Goal: Task Accomplishment & Management: Manage account settings

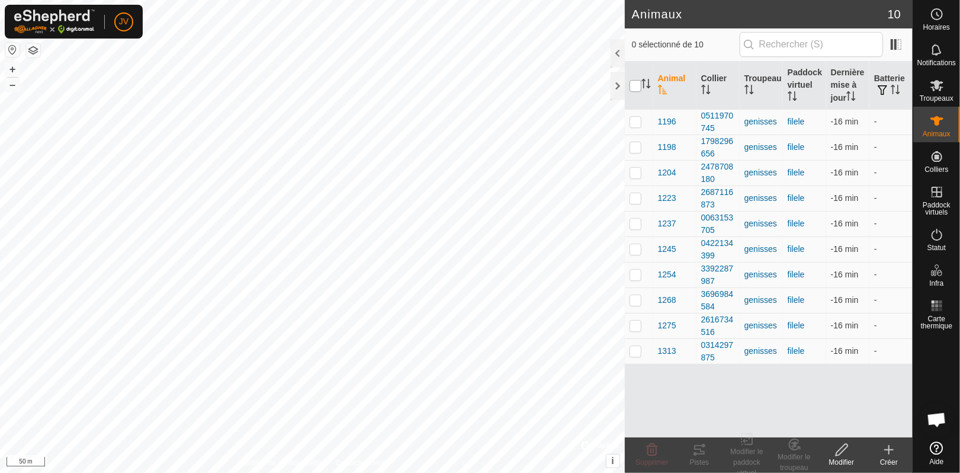
click at [636, 82] on input "checkbox" at bounding box center [636, 86] width 12 height 12
checkbox input "true"
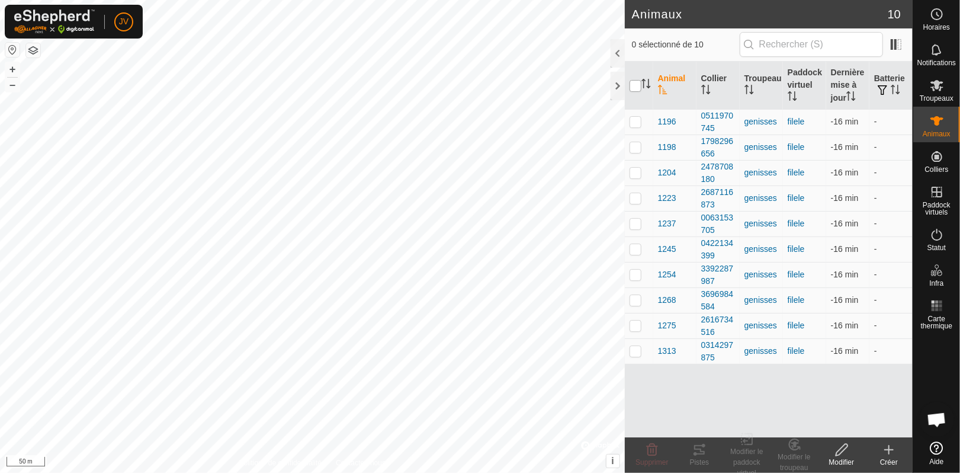
checkbox input "true"
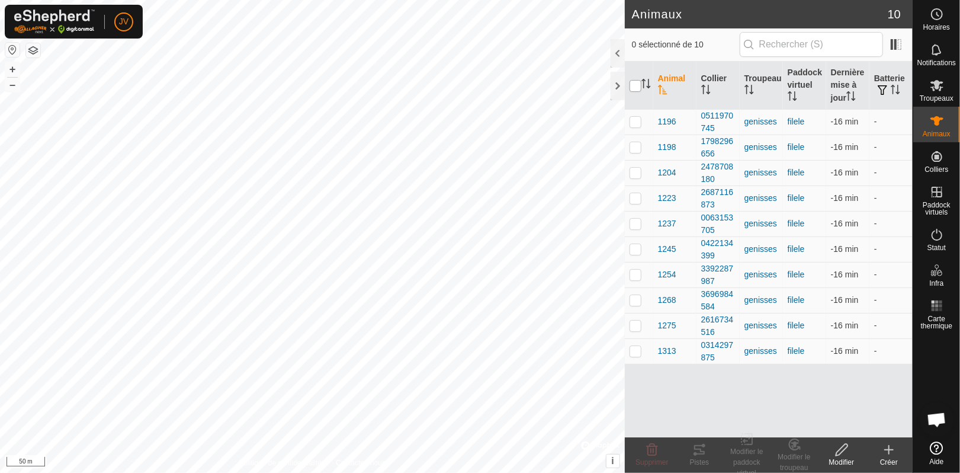
checkbox input "true"
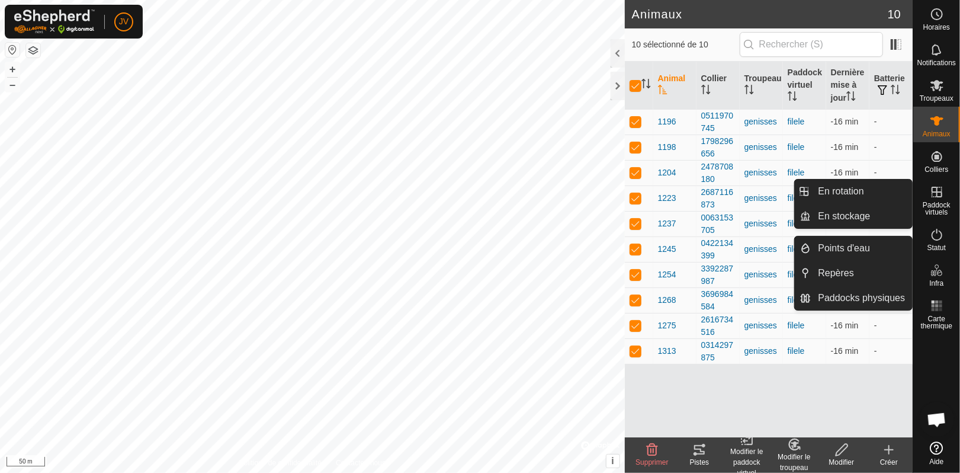
click at [939, 196] on icon at bounding box center [937, 192] width 11 height 11
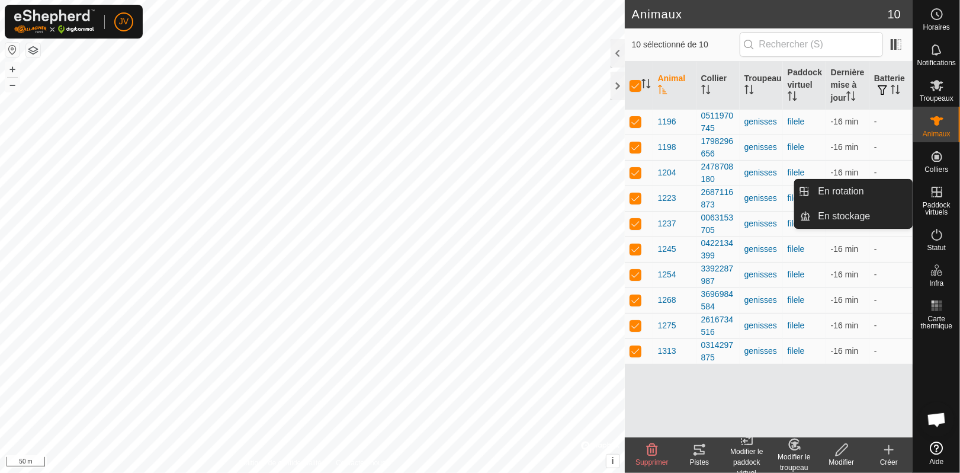
click at [934, 201] on span "Paddock virtuels" at bounding box center [936, 208] width 41 height 14
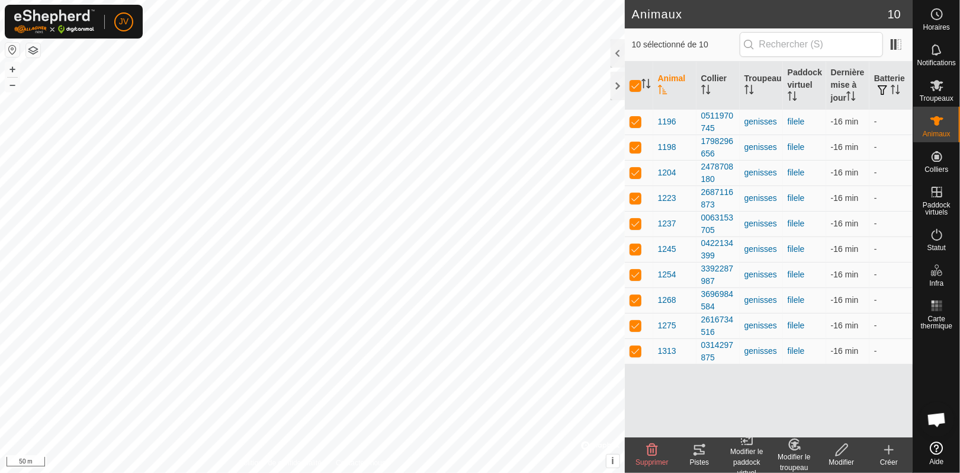
click at [702, 451] on icon at bounding box center [699, 449] width 14 height 14
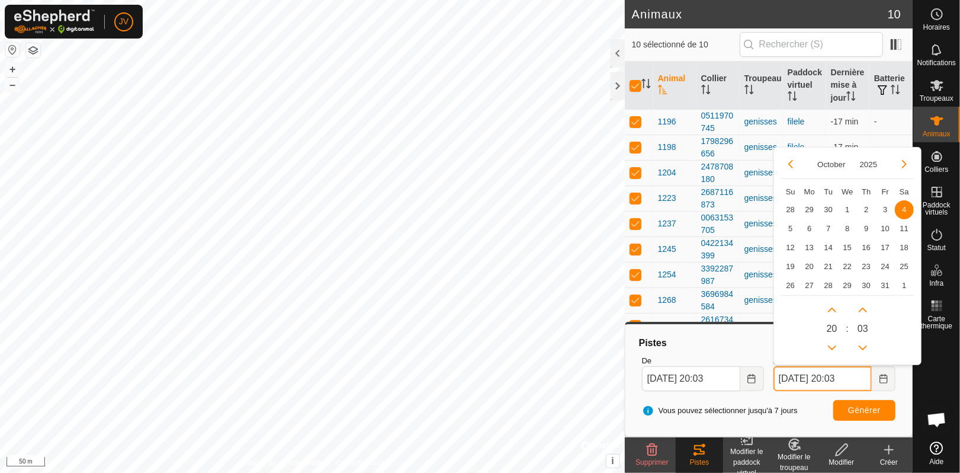
click at [815, 380] on input "[DATE] 20:03" at bounding box center [823, 378] width 98 height 25
click at [834, 344] on button "Previous Hour" at bounding box center [832, 347] width 19 height 19
click at [835, 345] on span "Previous Hour" at bounding box center [835, 345] width 0 height 0
click at [834, 344] on button "Previous Hour" at bounding box center [832, 347] width 19 height 19
click at [834, 344] on icon "Previous Hour" at bounding box center [832, 347] width 9 height 9
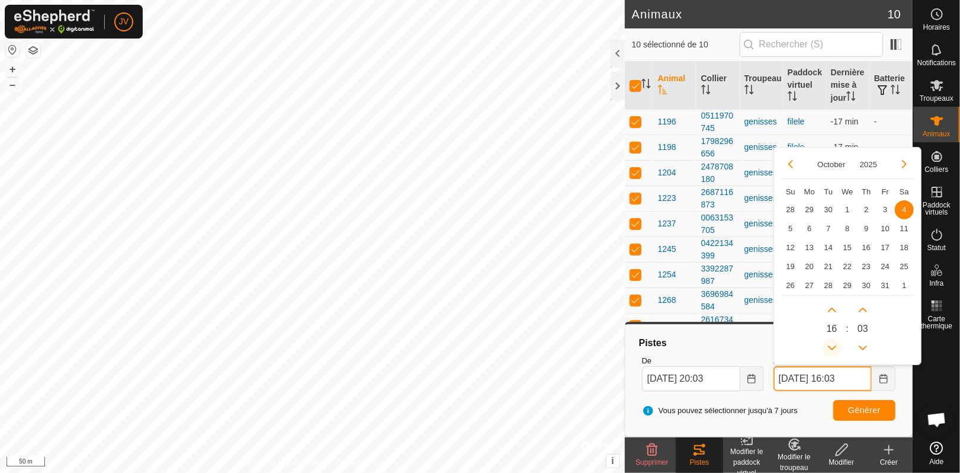
click at [834, 344] on icon "Previous Hour" at bounding box center [832, 347] width 9 height 9
click at [834, 344] on button "Previous Hour" at bounding box center [832, 347] width 19 height 19
click at [834, 344] on icon "Previous Hour" at bounding box center [832, 347] width 9 height 9
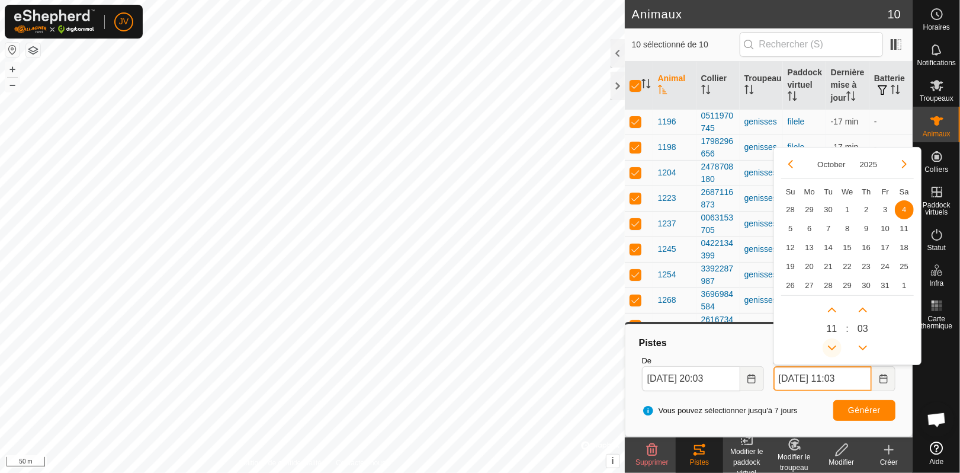
click at [834, 344] on icon "Previous Hour" at bounding box center [832, 347] width 9 height 9
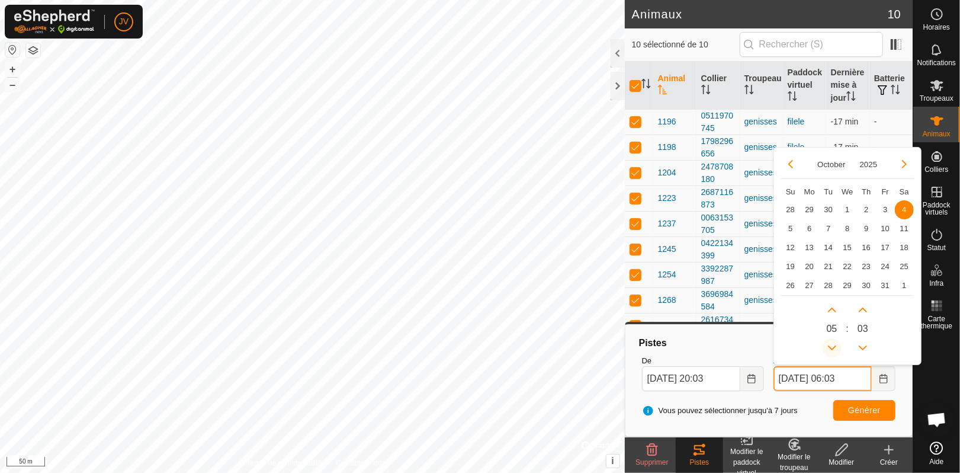
click at [834, 344] on icon "Previous Hour" at bounding box center [832, 347] width 9 height 9
click at [834, 344] on button "Previous Hour" at bounding box center [832, 347] width 19 height 19
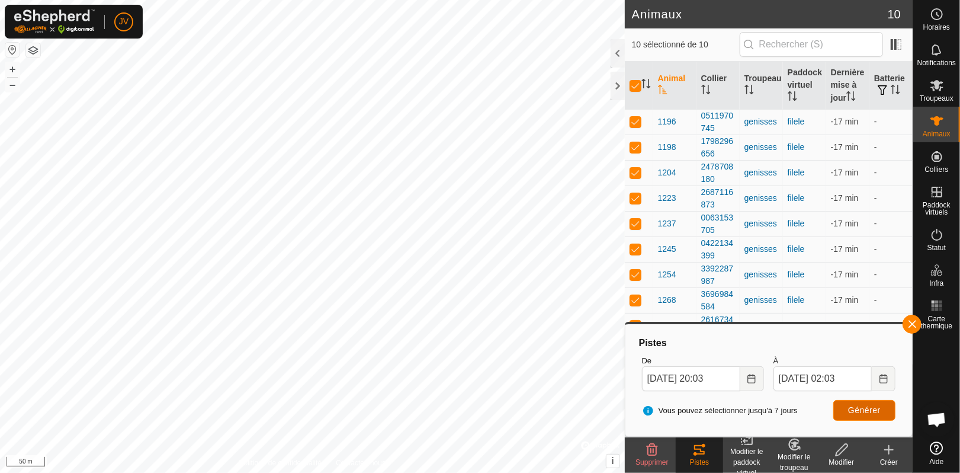
click at [863, 412] on span "Générer" at bounding box center [864, 409] width 33 height 9
click at [849, 376] on input "[DATE] 02:03" at bounding box center [823, 378] width 98 height 25
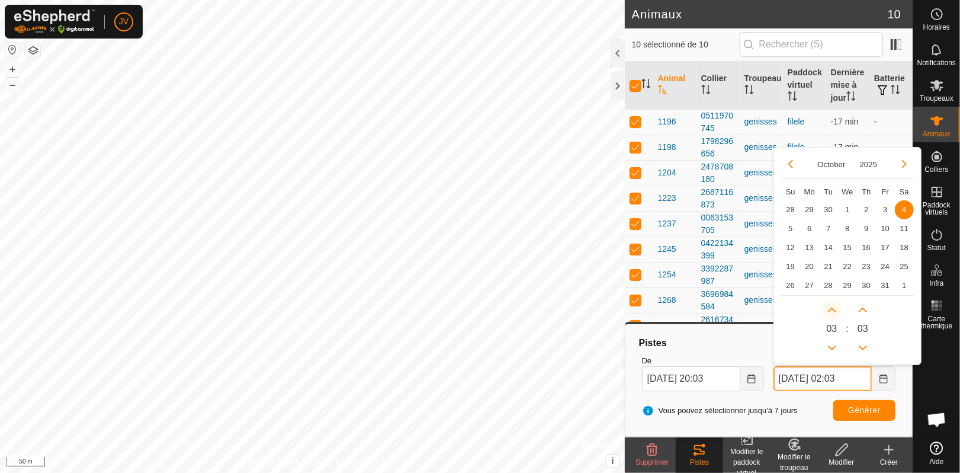
click at [829, 304] on button "Next Hour" at bounding box center [832, 309] width 19 height 19
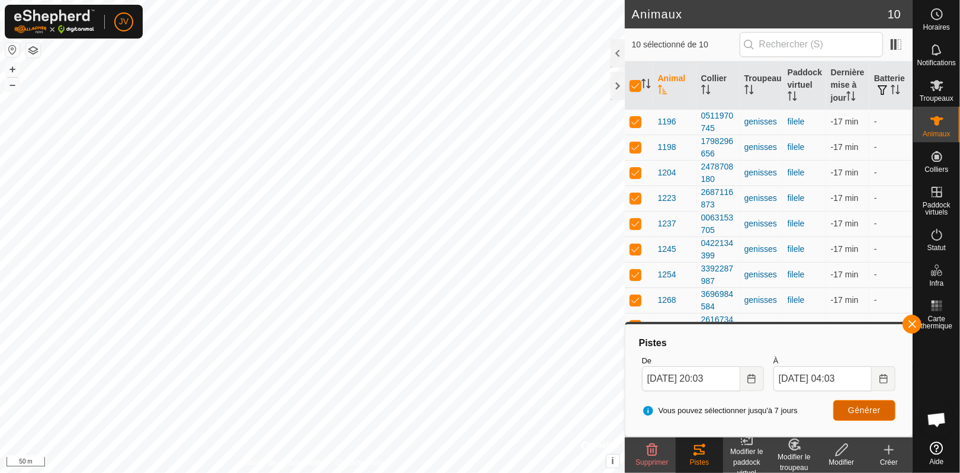
click at [858, 409] on span "Générer" at bounding box center [864, 409] width 33 height 9
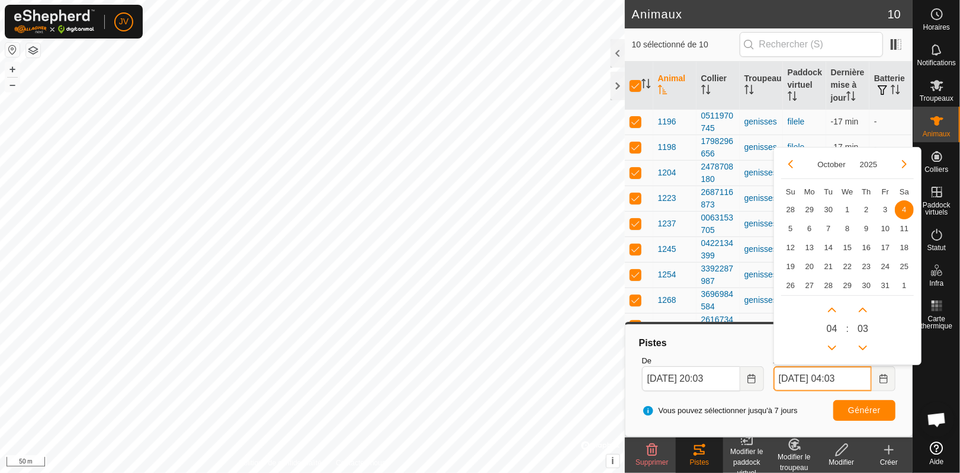
click at [846, 376] on input "[DATE] 04:03" at bounding box center [823, 378] width 98 height 25
click at [831, 312] on button "Next Hour" at bounding box center [832, 309] width 19 height 19
click at [832, 313] on span "Next Hour" at bounding box center [832, 313] width 0 height 0
click at [831, 312] on button "Next Hour" at bounding box center [832, 309] width 19 height 19
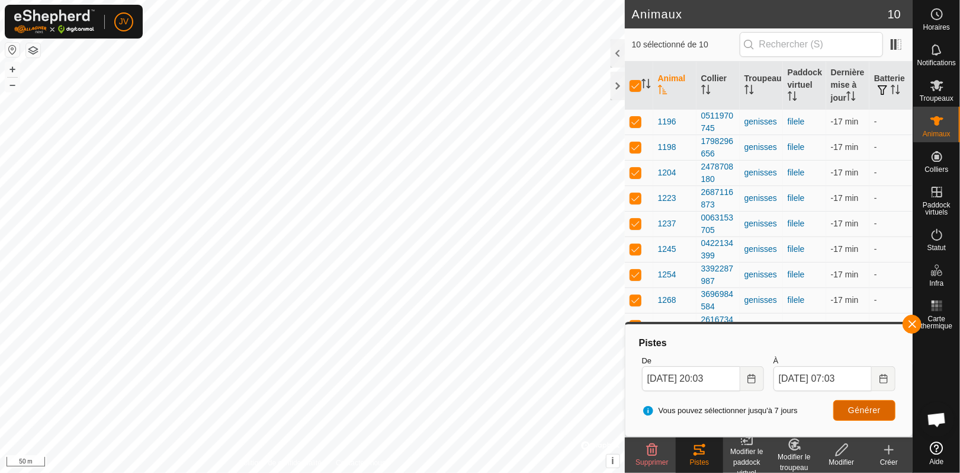
click at [859, 403] on button "Générer" at bounding box center [864, 410] width 62 height 21
click at [835, 372] on input "[DATE] 07:03" at bounding box center [823, 378] width 98 height 25
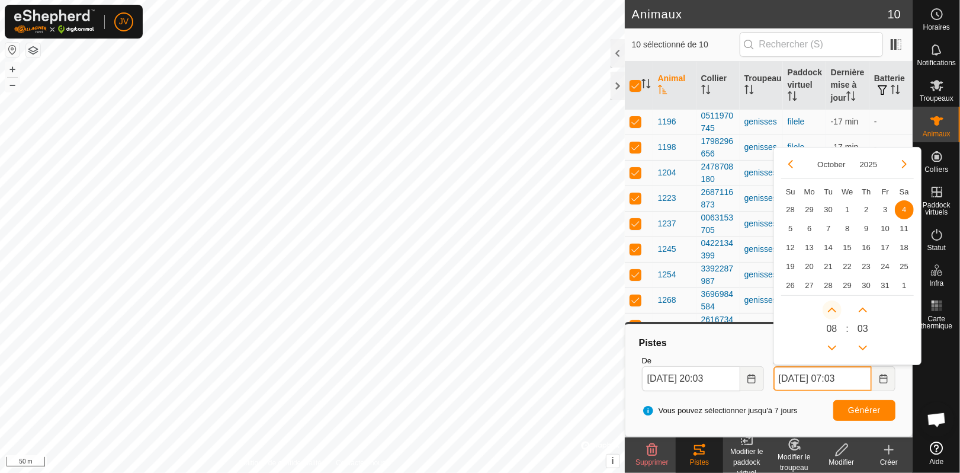
click at [830, 309] on button "Next Hour" at bounding box center [832, 309] width 19 height 19
click at [830, 310] on span "Next Hour" at bounding box center [830, 310] width 0 height 0
click at [830, 309] on button "Next Hour" at bounding box center [832, 309] width 19 height 19
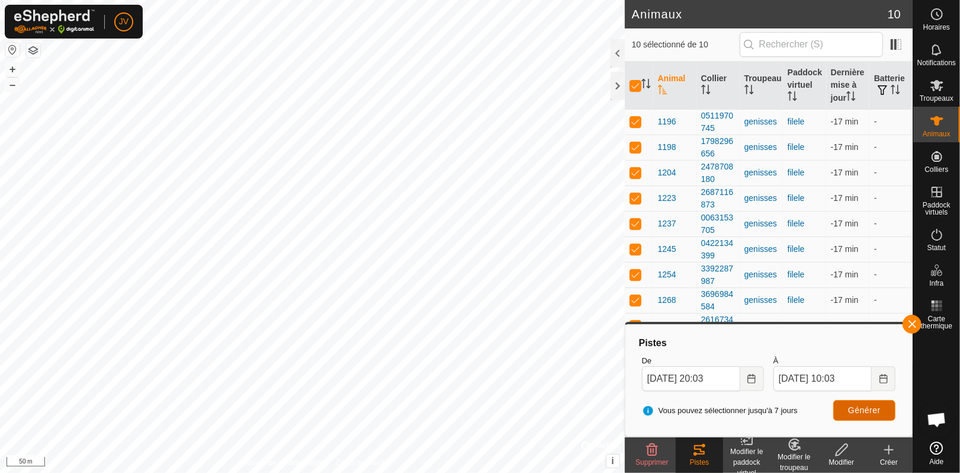
click at [861, 413] on span "Générer" at bounding box center [864, 409] width 33 height 9
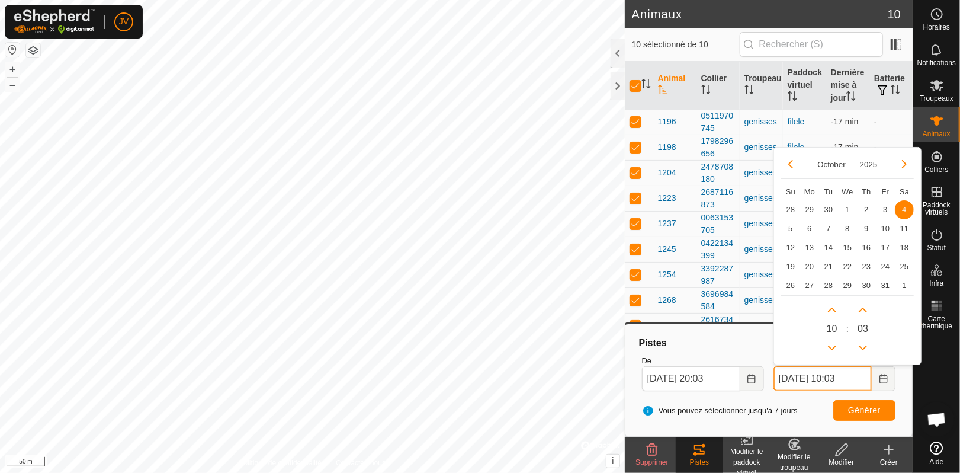
click at [840, 376] on input "[DATE] 10:03" at bounding box center [823, 378] width 98 height 25
click at [830, 306] on button "Next Hour" at bounding box center [832, 309] width 19 height 19
click at [831, 307] on span "Next Hour" at bounding box center [831, 307] width 0 height 0
type input "[DATE] 12:03"
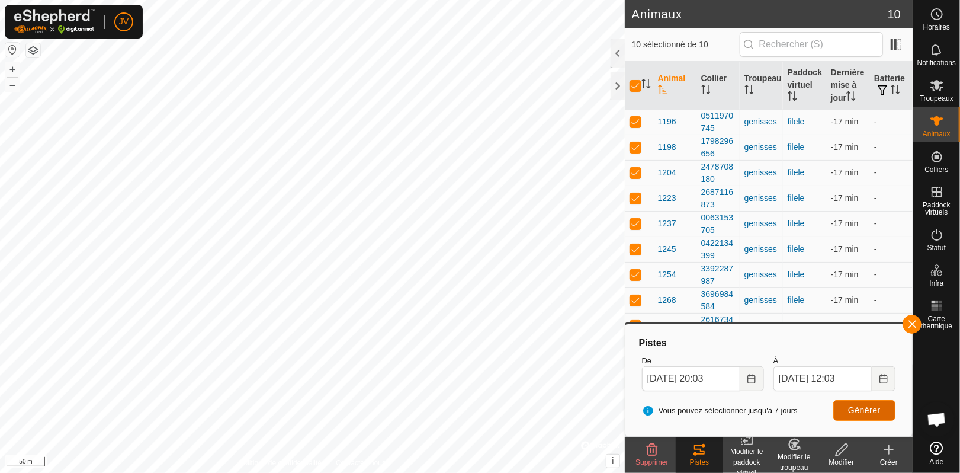
click at [861, 405] on span "Générer" at bounding box center [864, 409] width 33 height 9
click at [746, 450] on div "Modifier le paddock virtuel" at bounding box center [746, 462] width 47 height 32
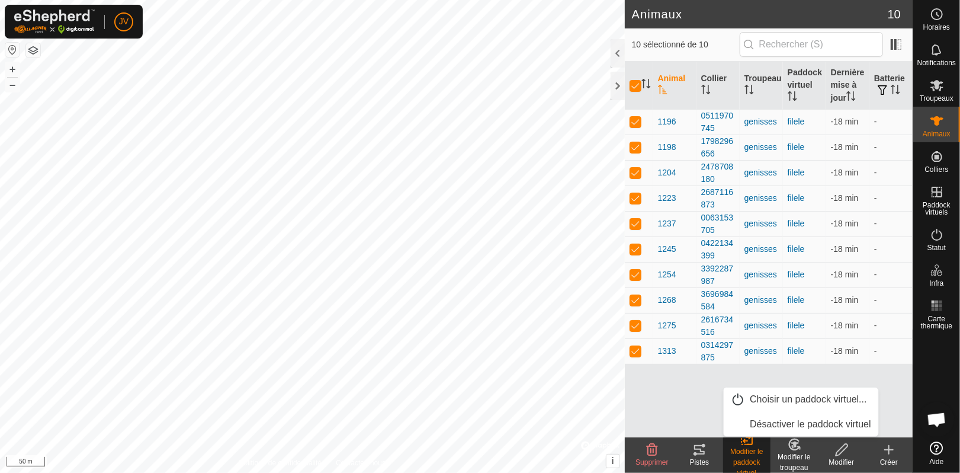
click at [838, 450] on icon at bounding box center [842, 449] width 15 height 14
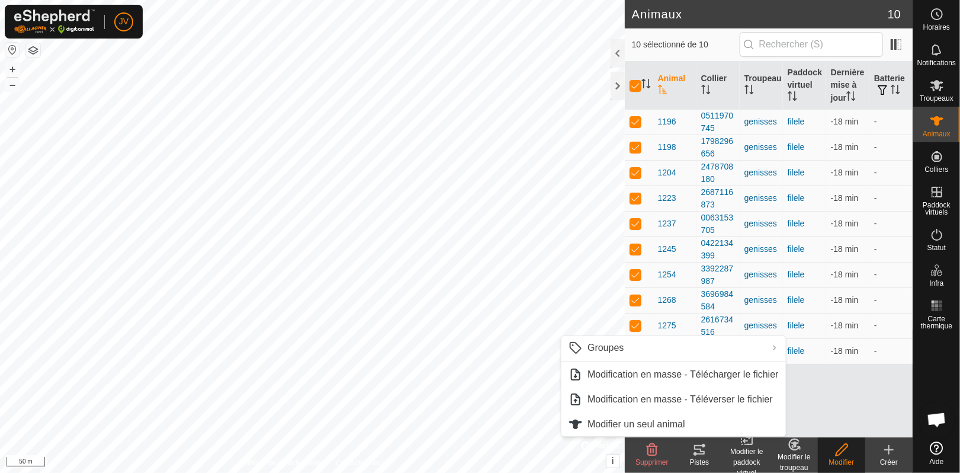
click at [613, 360] on ul "Groupes 1 gennisses Effacer les groupes Gérer les groupes Modification en masse…" at bounding box center [674, 386] width 225 height 100
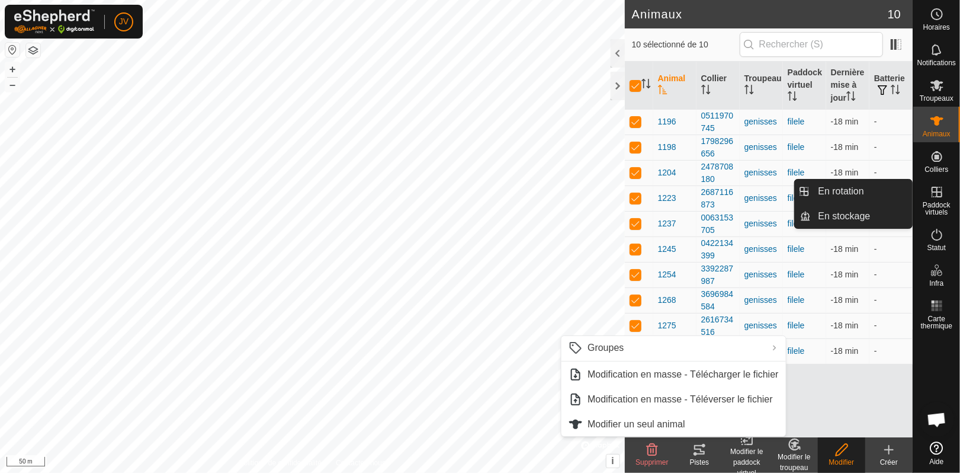
click at [934, 201] on span "Paddock virtuels" at bounding box center [936, 208] width 41 height 14
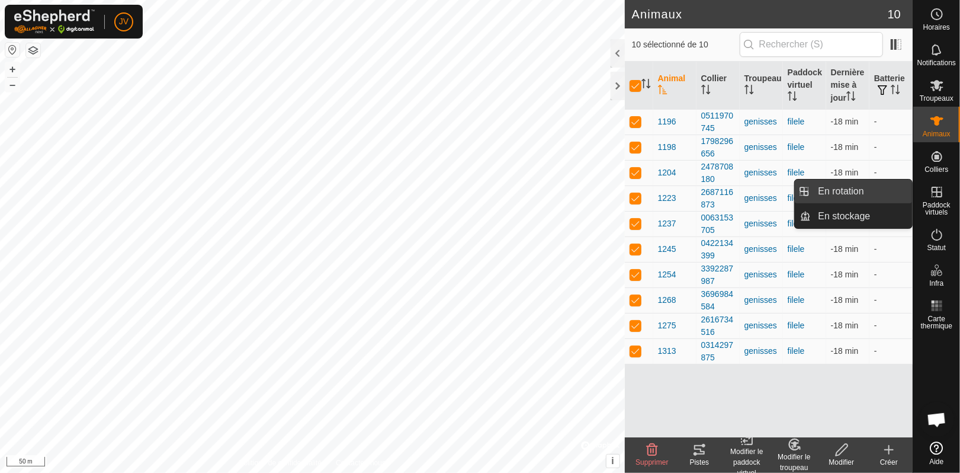
click at [854, 193] on link "En rotation" at bounding box center [862, 191] width 101 height 24
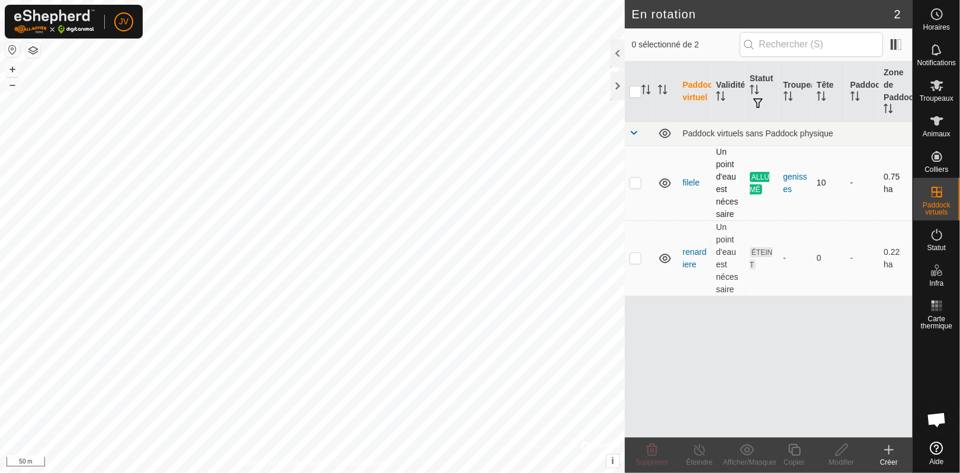
click at [635, 181] on p-checkbox at bounding box center [636, 182] width 12 height 9
checkbox input "true"
click at [794, 453] on icon at bounding box center [794, 449] width 15 height 14
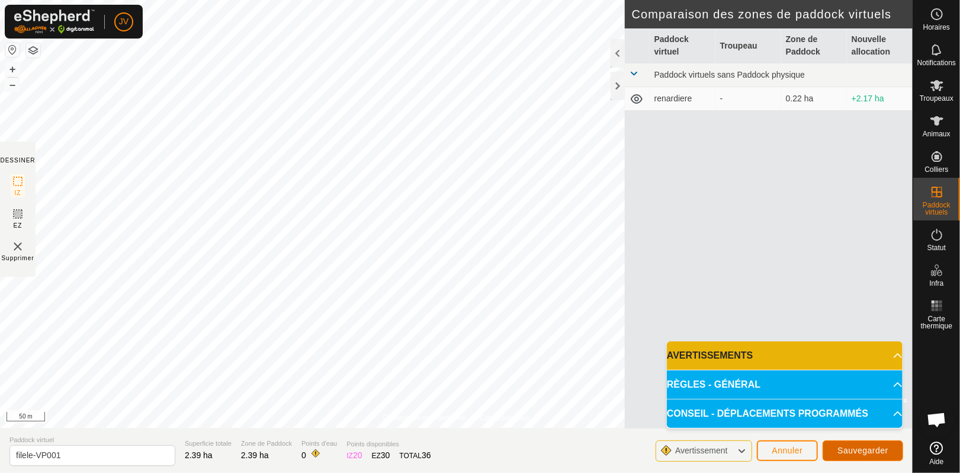
click at [873, 450] on span "Sauvegarder" at bounding box center [863, 449] width 51 height 9
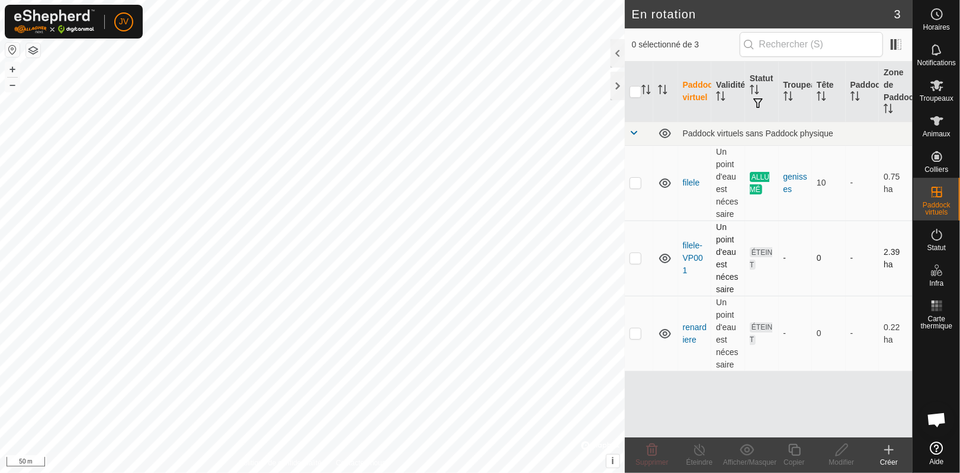
click at [636, 257] on p-checkbox at bounding box center [636, 257] width 12 height 9
checkbox input "true"
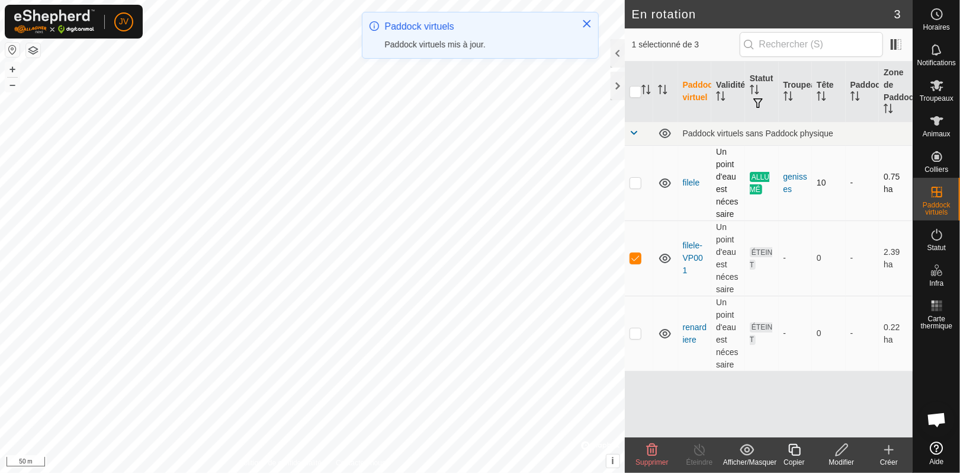
click at [634, 184] on p-checkbox at bounding box center [636, 182] width 12 height 9
checkbox input "true"
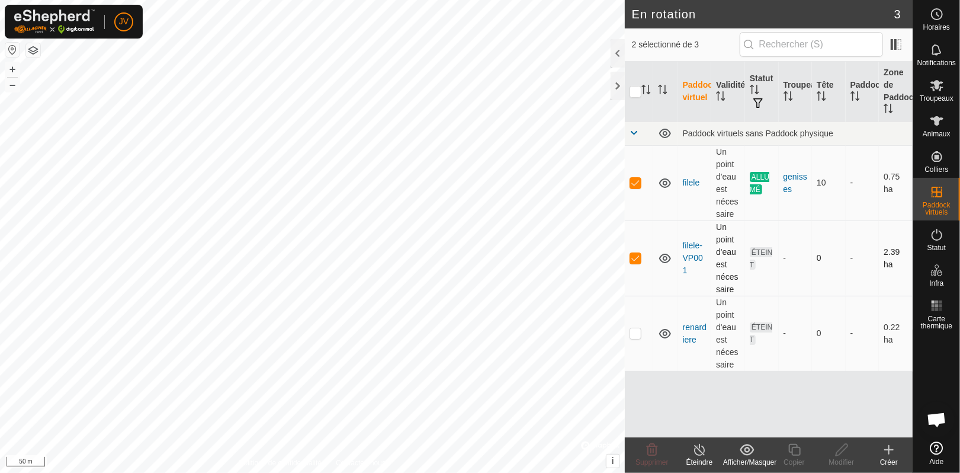
click at [637, 255] on p-checkbox at bounding box center [636, 257] width 12 height 9
checkbox input "false"
click at [694, 450] on icon at bounding box center [699, 449] width 15 height 14
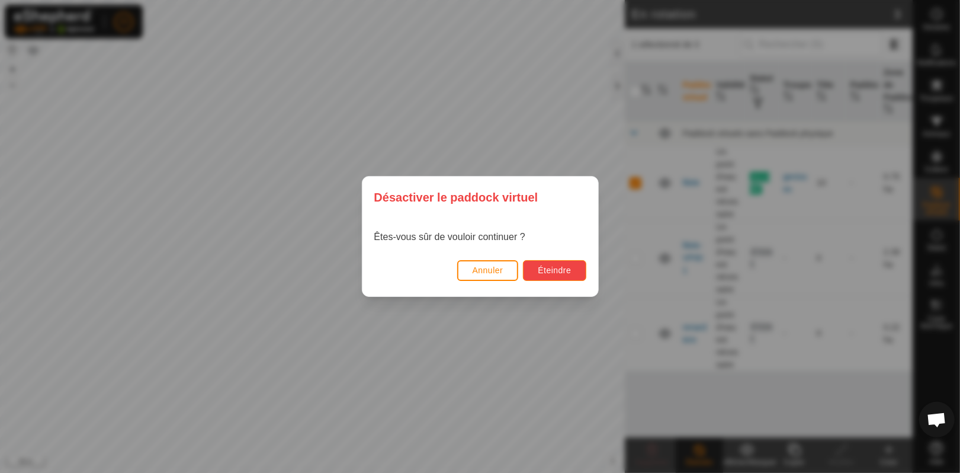
click at [554, 268] on span "Éteindre" at bounding box center [554, 269] width 33 height 9
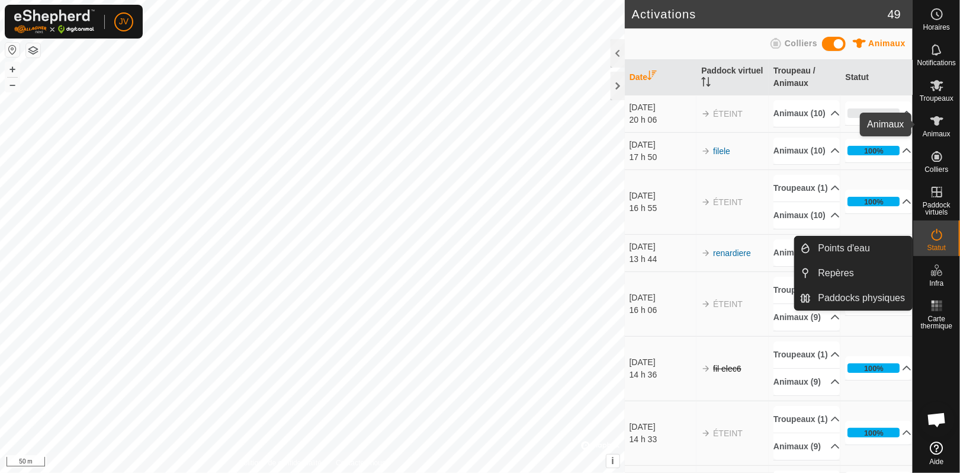
click at [937, 119] on icon at bounding box center [937, 120] width 13 height 9
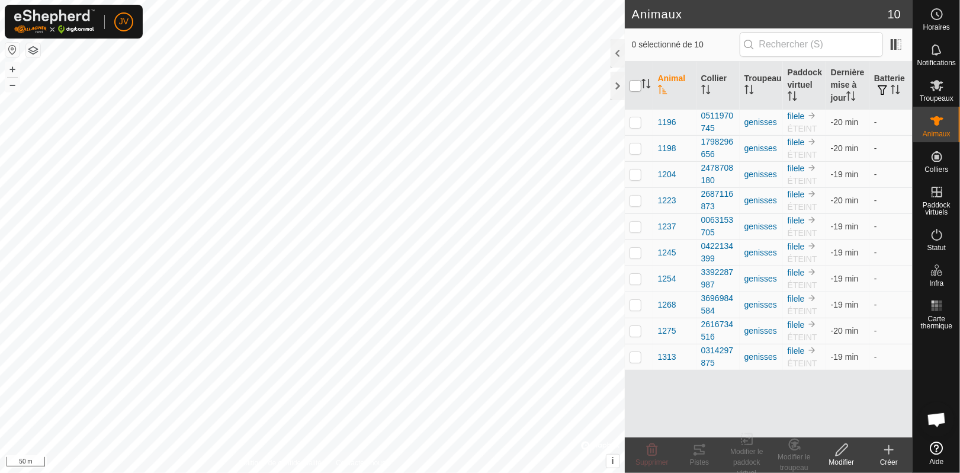
click at [636, 86] on input "checkbox" at bounding box center [636, 86] width 12 height 12
checkbox input "true"
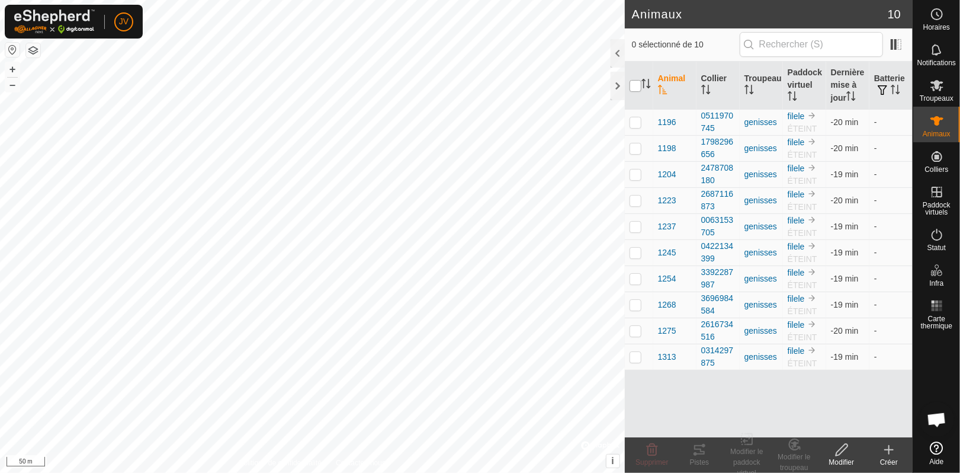
checkbox input "true"
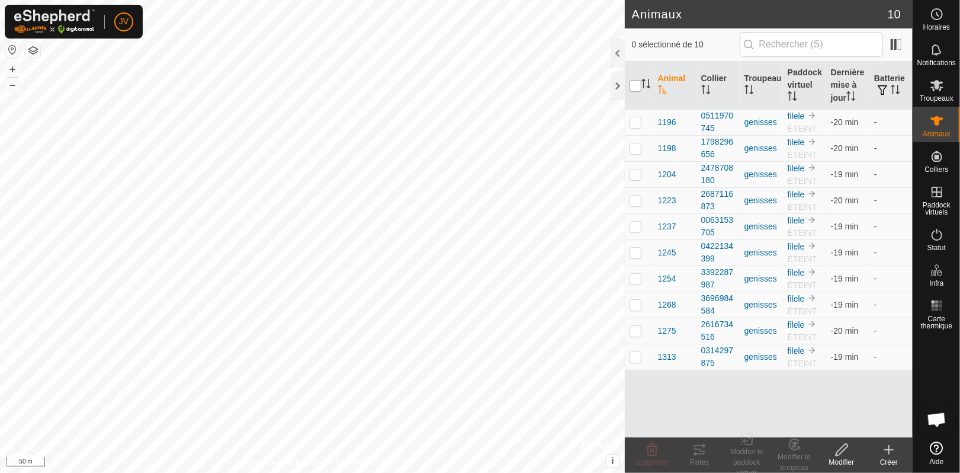
checkbox input "true"
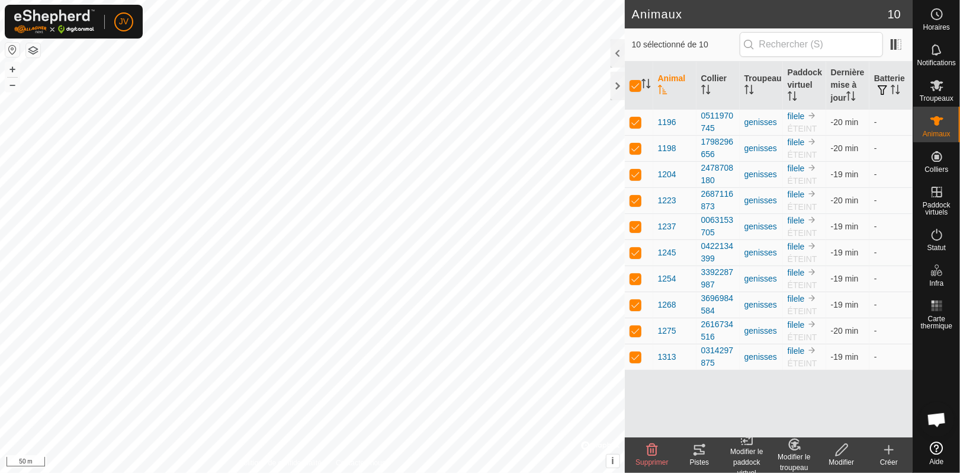
click at [751, 451] on div "Modifier le paddock virtuel" at bounding box center [746, 462] width 47 height 32
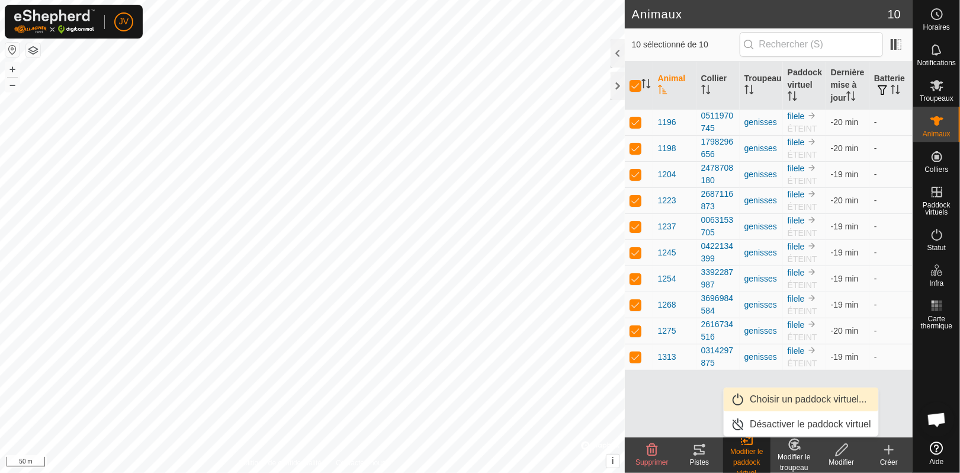
click at [769, 397] on link "Choisir un paddock virtuel..." at bounding box center [801, 399] width 155 height 24
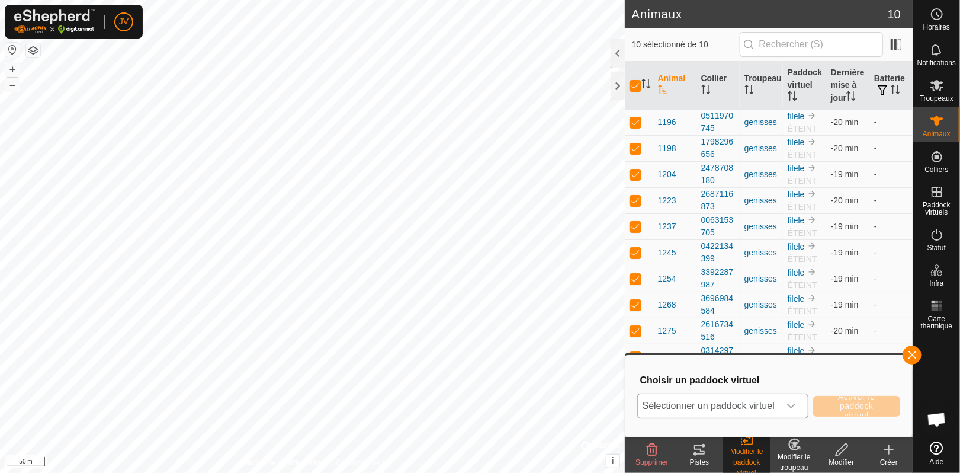
click at [787, 406] on icon "dropdown trigger" at bounding box center [791, 405] width 9 height 9
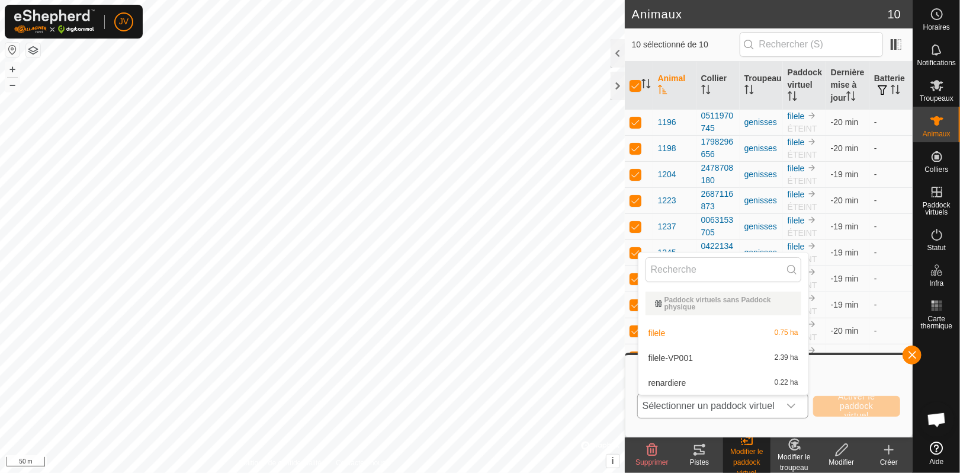
click at [762, 364] on li "filele-VP001 2.39 ha" at bounding box center [724, 358] width 170 height 24
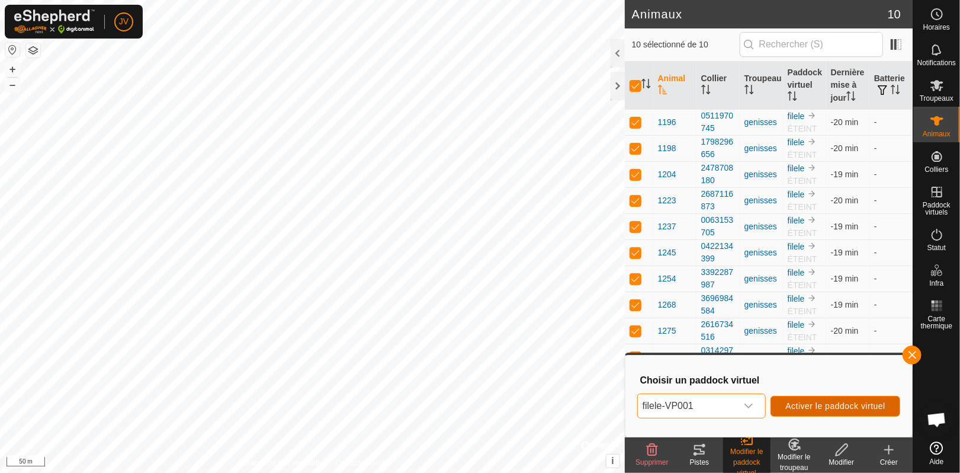
click at [821, 407] on span "Activer le paddock virtuel" at bounding box center [835, 405] width 100 height 9
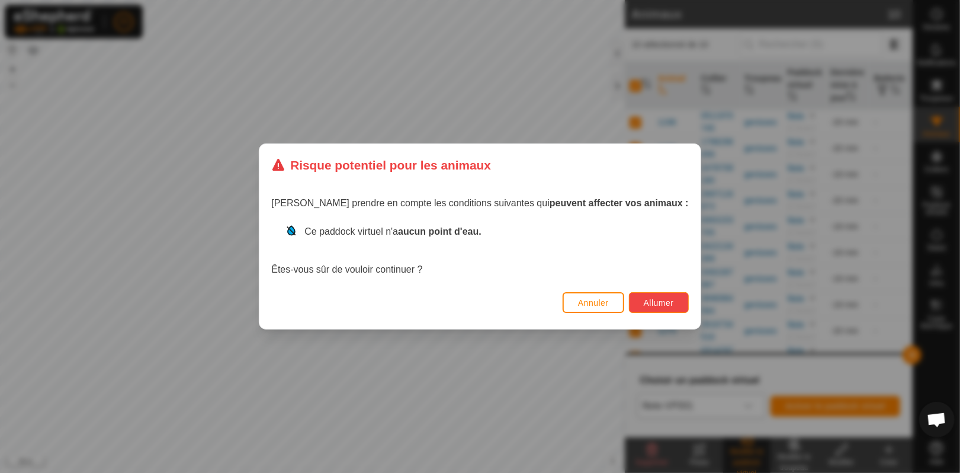
click at [644, 302] on span "Allumer" at bounding box center [659, 302] width 30 height 9
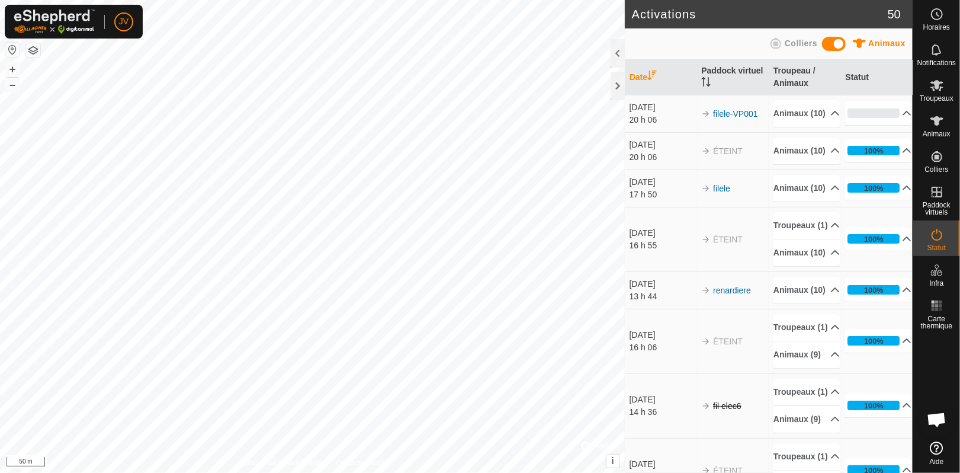
click at [303, 0] on html "JV Horaires Notifications Troupeaux Animaux Colliers Paddock virtuels Statut In…" at bounding box center [480, 236] width 960 height 473
